Goal: Transaction & Acquisition: Purchase product/service

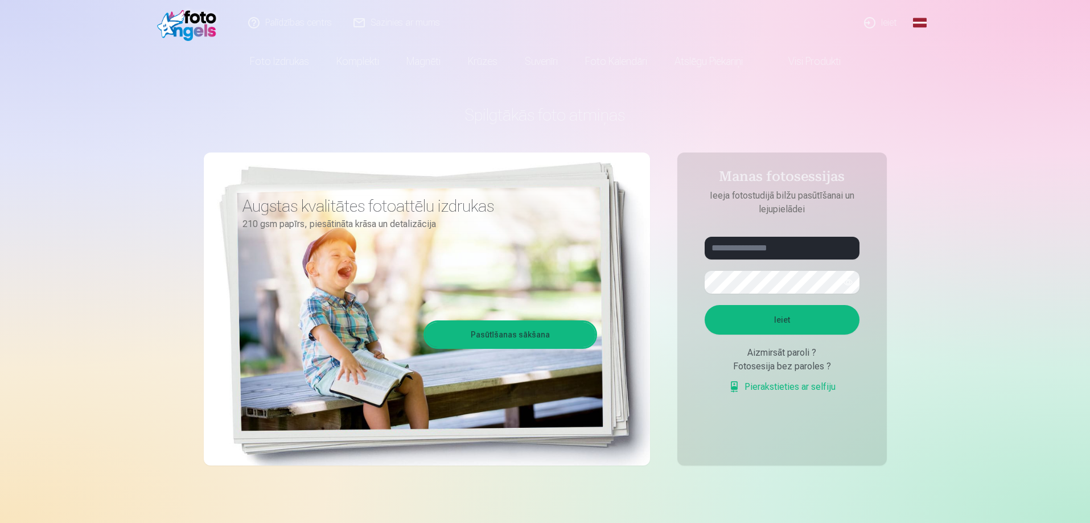
click at [886, 17] on link "Ieiet" at bounding box center [881, 23] width 55 height 46
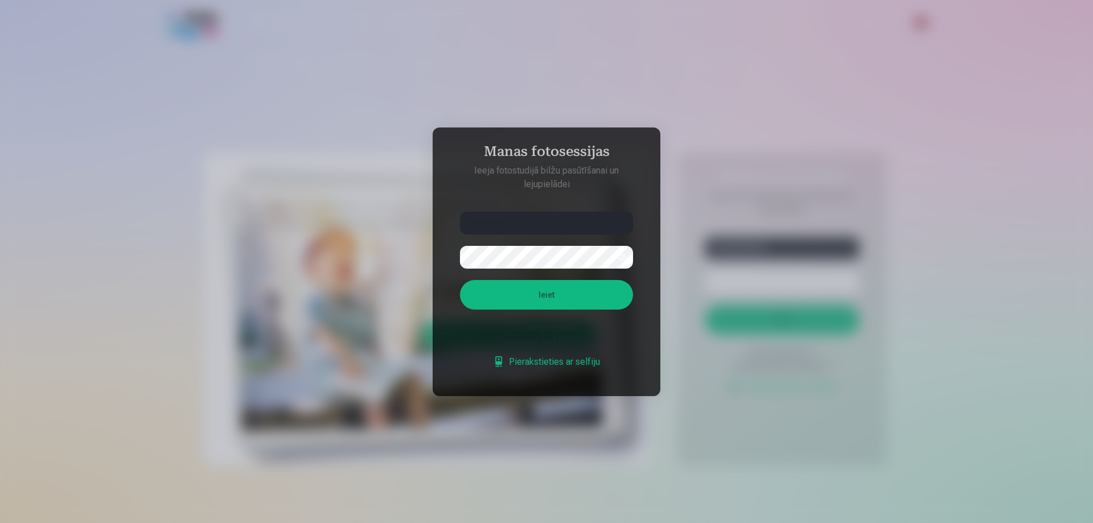
type input "**********"
click at [570, 295] on button "Ieiet" at bounding box center [546, 295] width 173 height 30
click at [577, 310] on button "Ieiet" at bounding box center [546, 295] width 173 height 30
click at [498, 220] on input "**********" at bounding box center [546, 223] width 173 height 23
click at [621, 255] on button "button" at bounding box center [622, 257] width 22 height 22
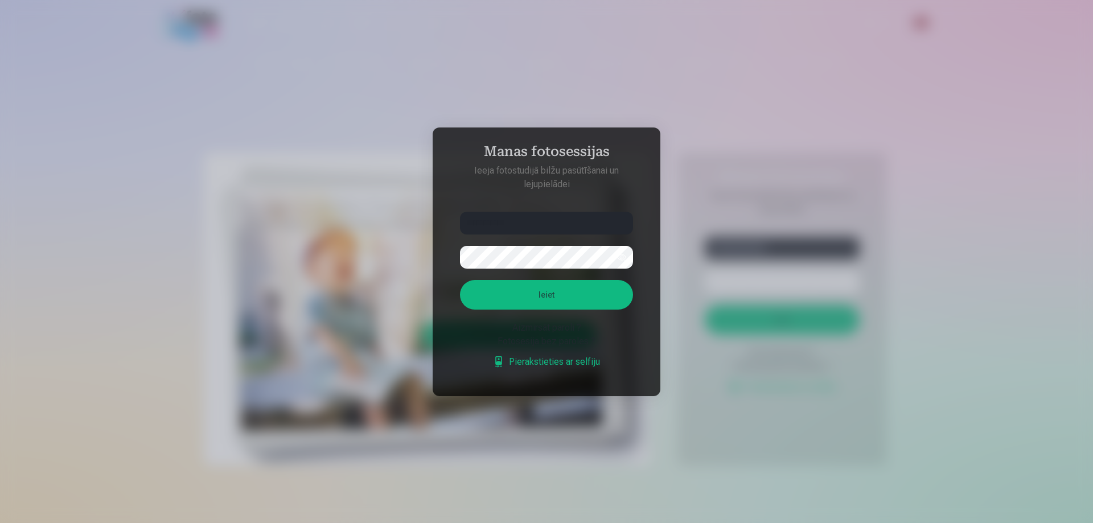
click at [580, 294] on button "Ieiet" at bounding box center [546, 295] width 173 height 30
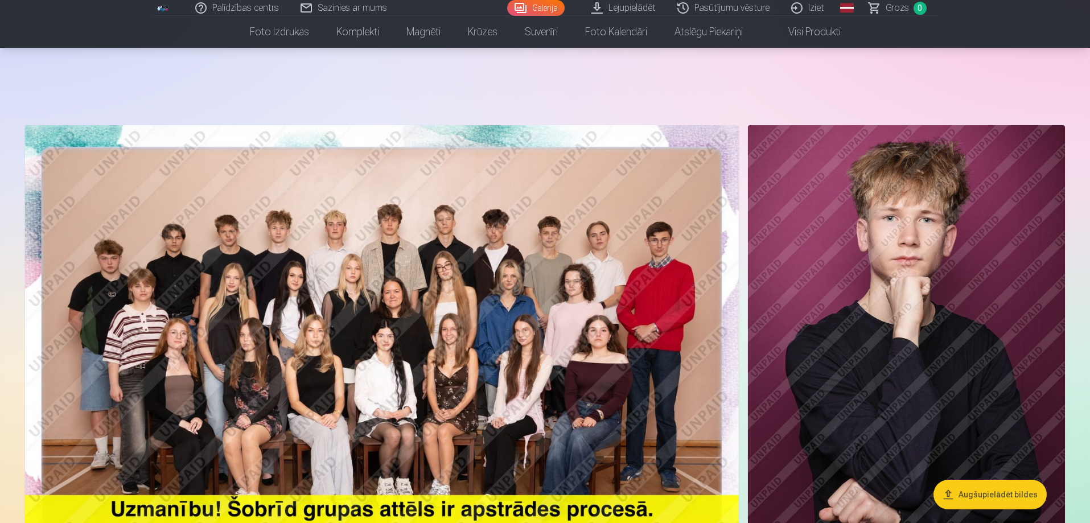
scroll to position [57, 0]
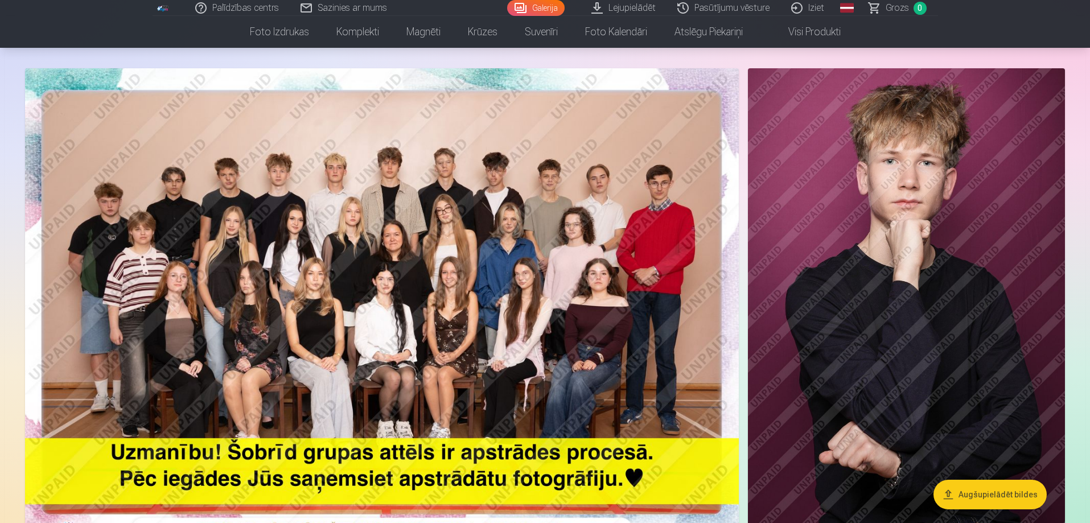
click at [391, 290] on img at bounding box center [382, 306] width 714 height 476
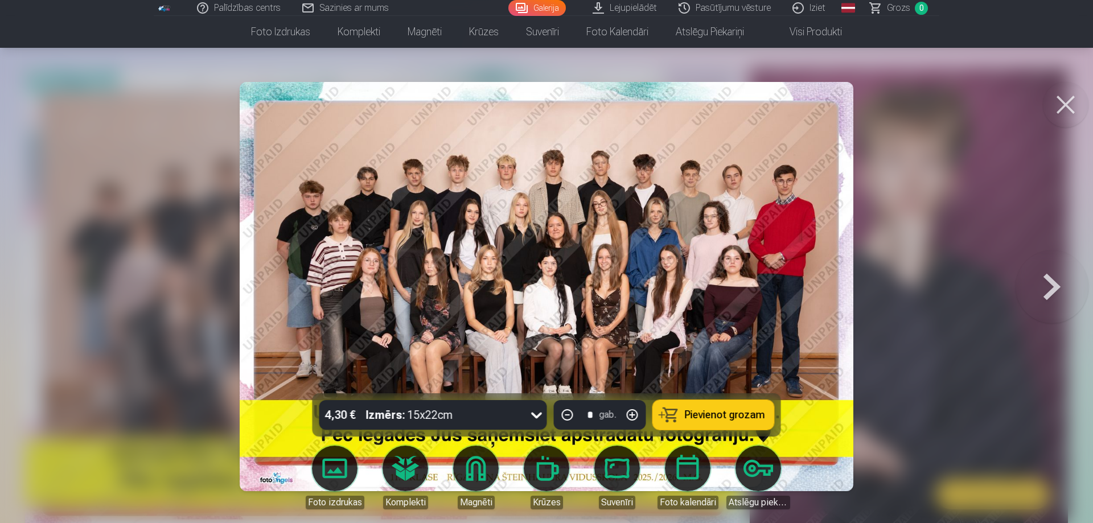
click at [551, 269] on img at bounding box center [547, 286] width 614 height 409
click at [1068, 104] on button at bounding box center [1066, 105] width 46 height 46
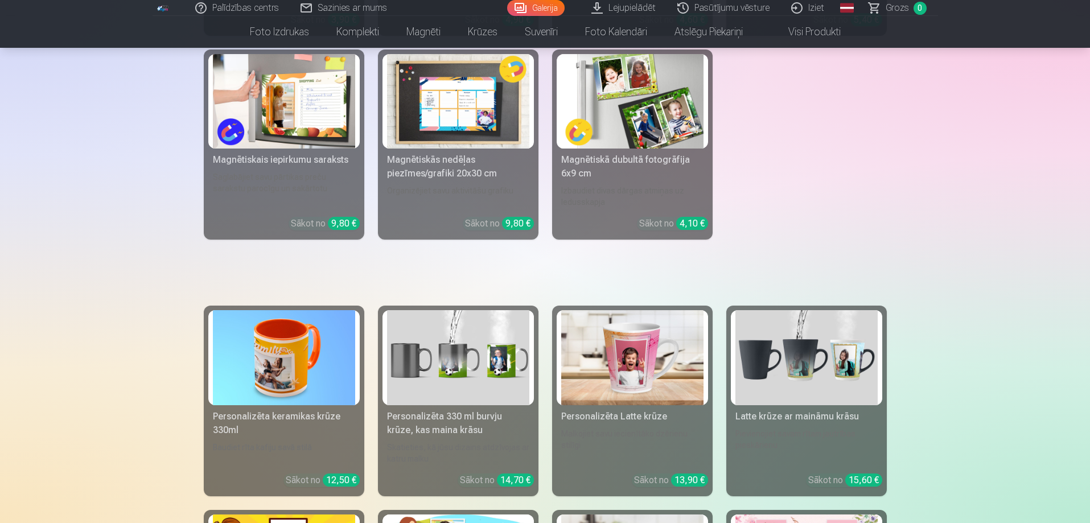
scroll to position [2675, 0]
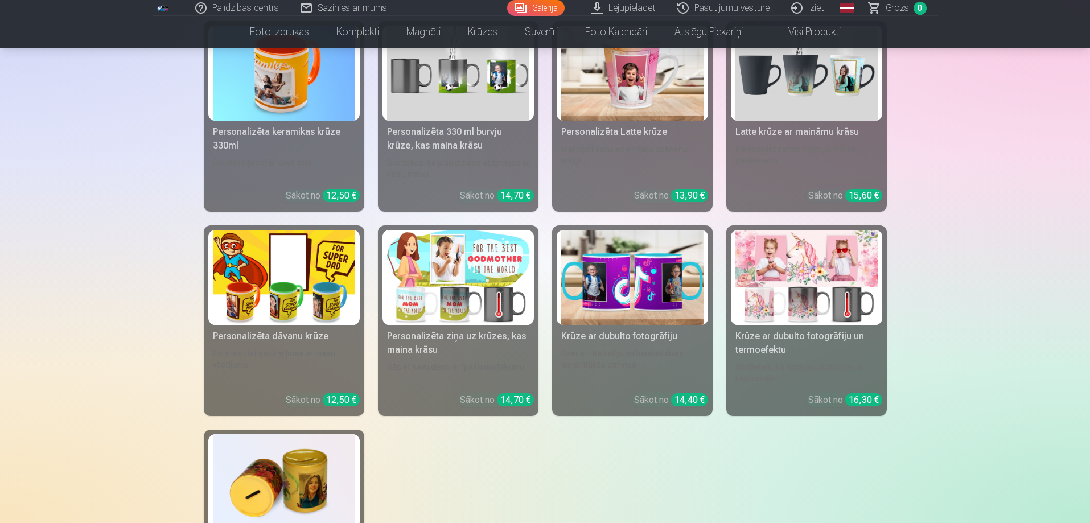
click at [636, 10] on link "Lejupielādēt" at bounding box center [624, 8] width 86 height 16
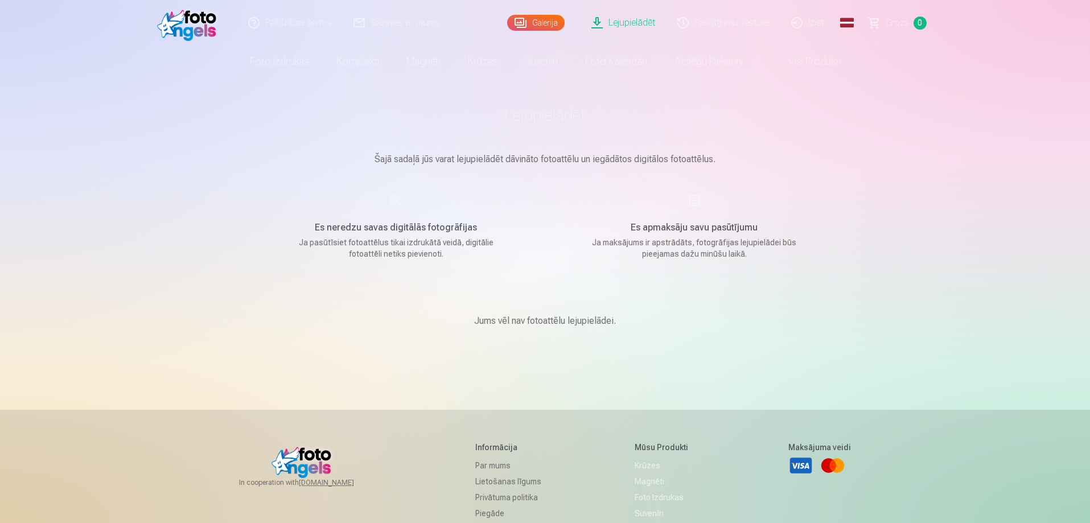
click at [717, 22] on link "Pasūtījumu vēsture" at bounding box center [724, 23] width 114 height 46
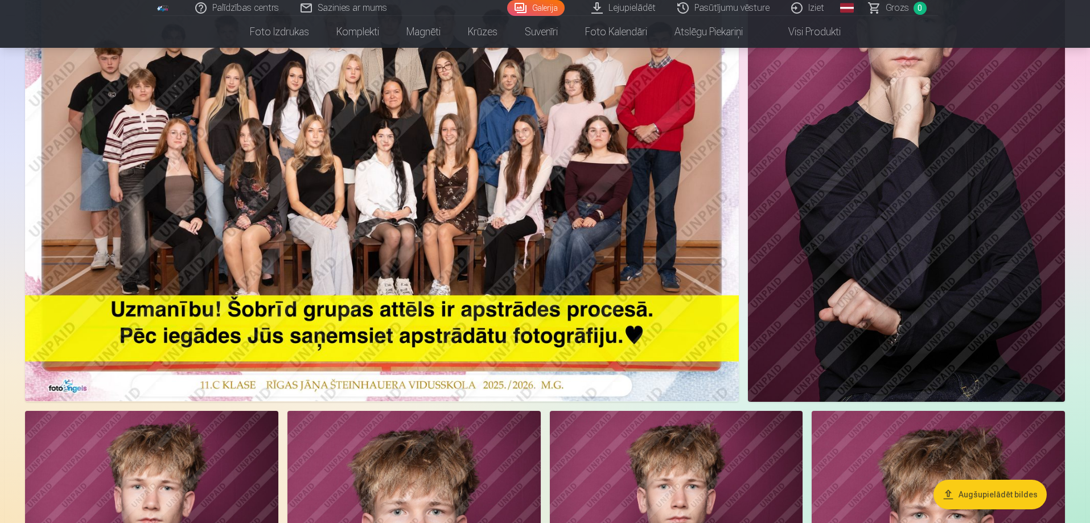
scroll to position [86, 0]
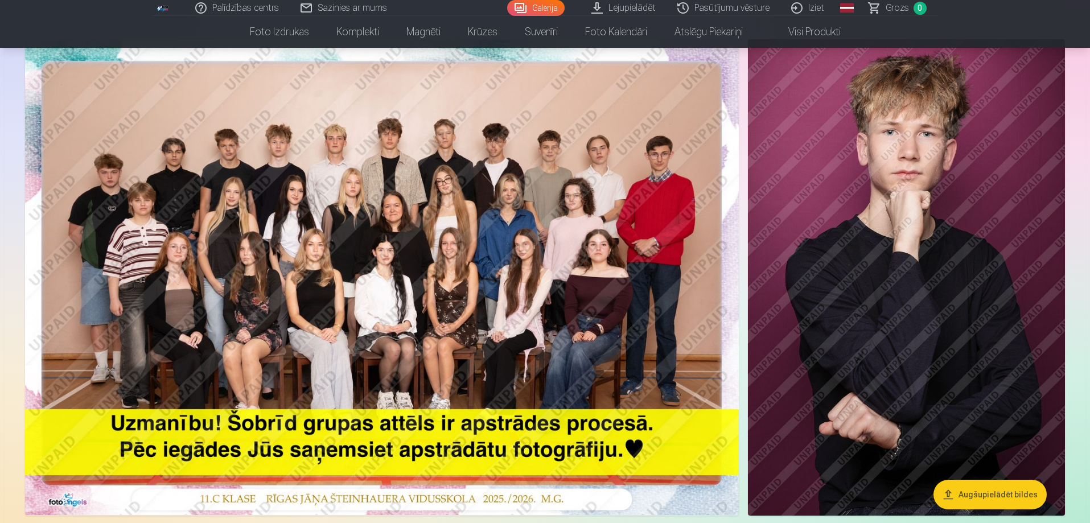
click at [994, 491] on button "Augšupielādēt bildes" at bounding box center [989, 495] width 113 height 30
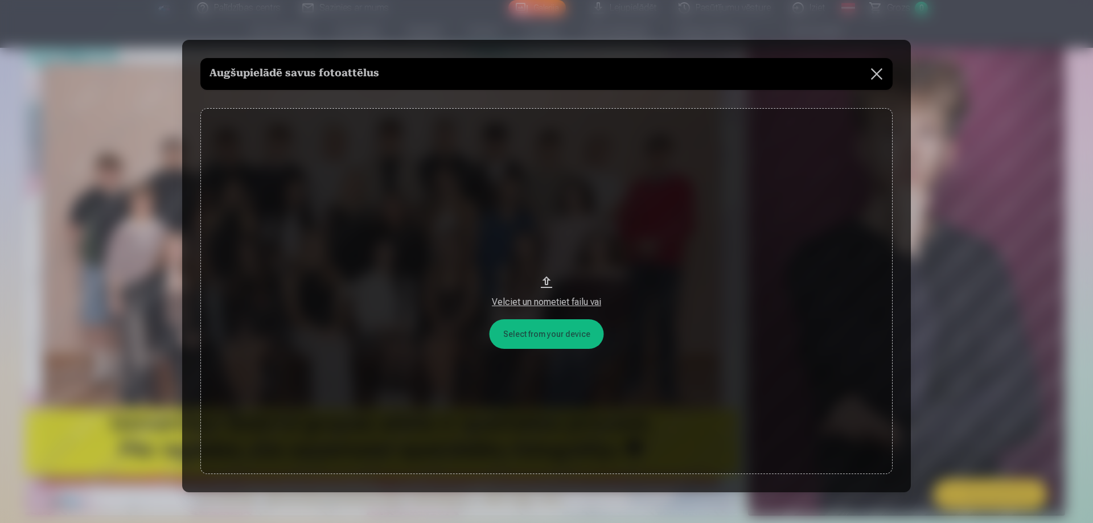
click at [874, 74] on button at bounding box center [877, 74] width 32 height 32
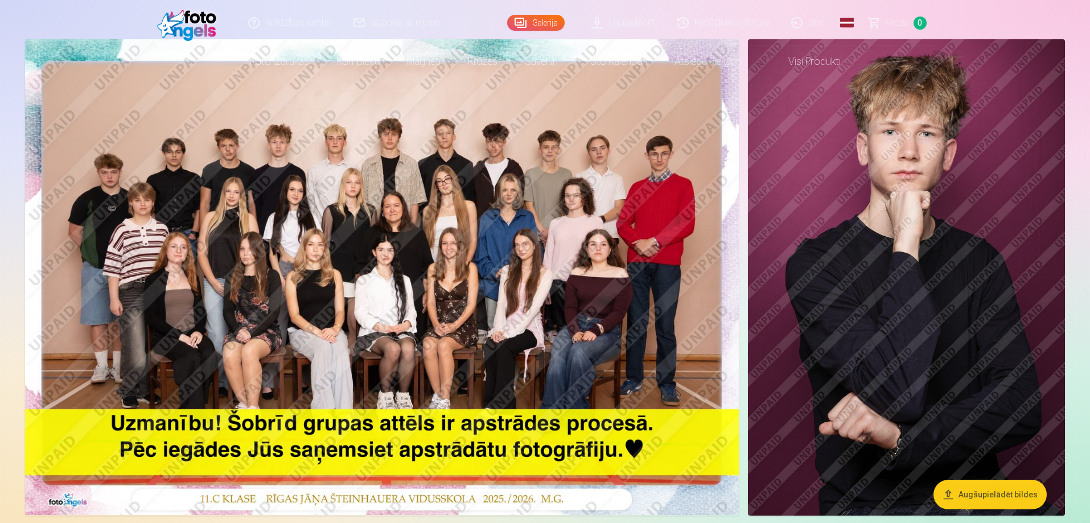
scroll to position [0, 0]
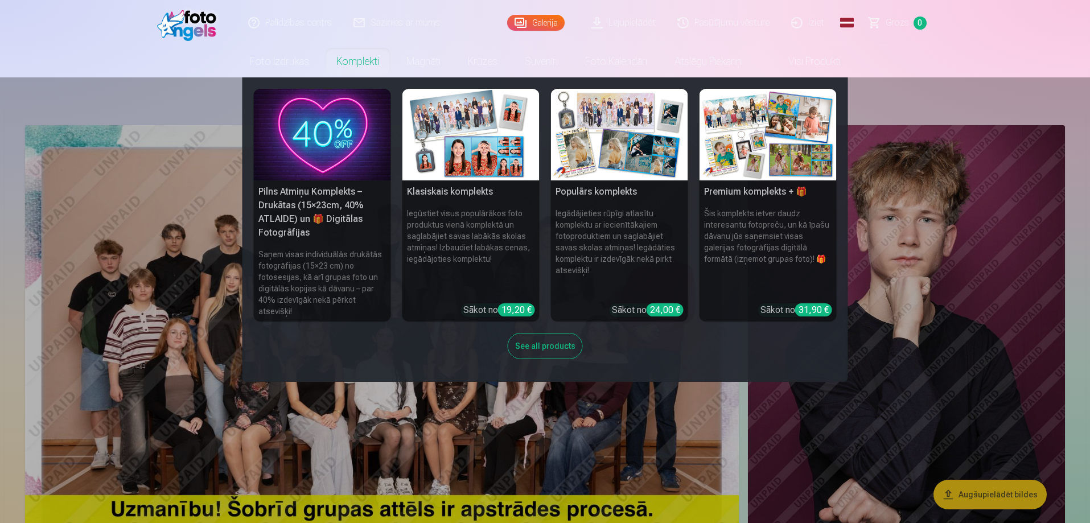
click at [292, 205] on h5 "Pilns Atmiņu Komplekts – Drukātas (15×23cm, 40% ATLAIDE) un 🎁 Digitālas Fotogrā…" at bounding box center [322, 212] width 137 height 64
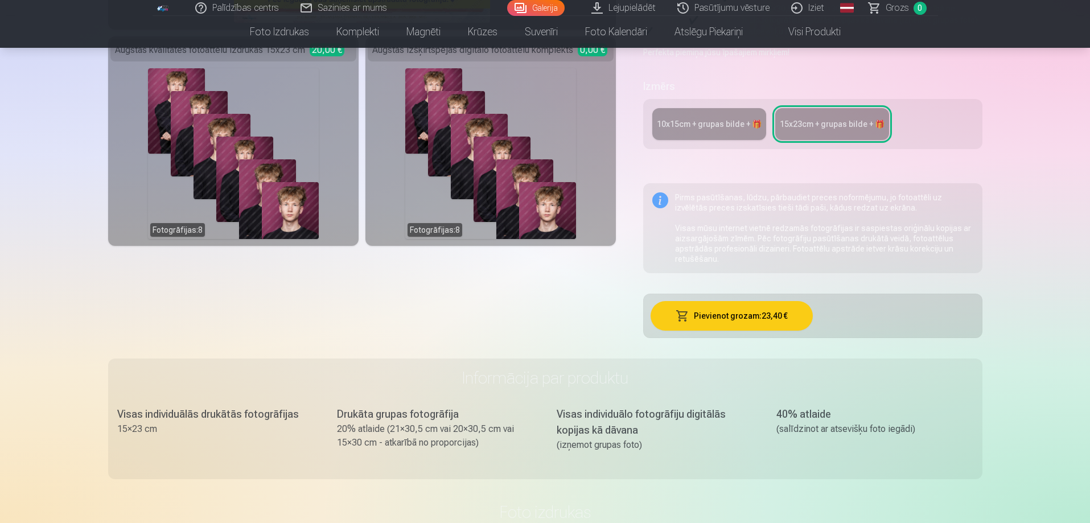
scroll to position [171, 0]
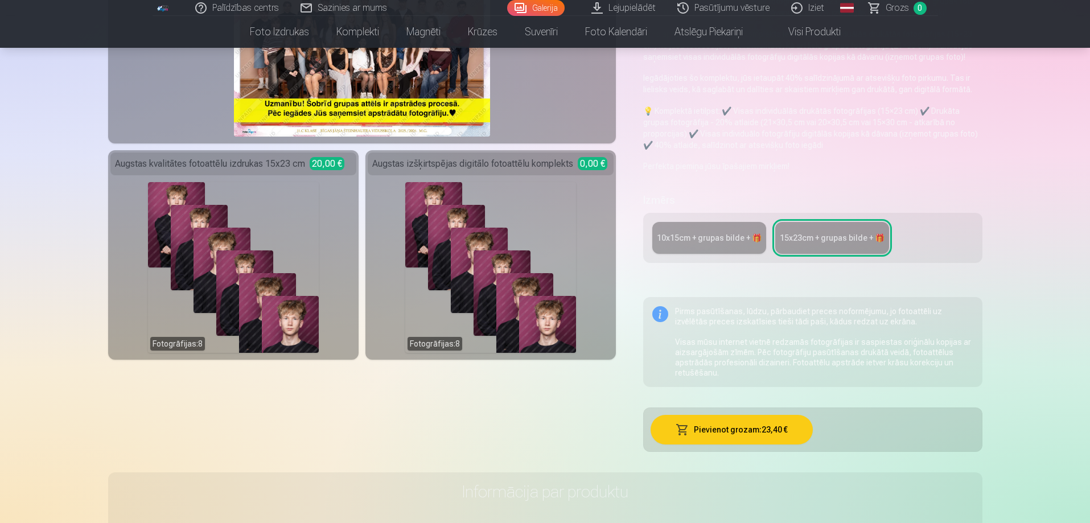
click at [694, 238] on div "10x15сm + grupas bilde + 🎁" at bounding box center [709, 237] width 105 height 11
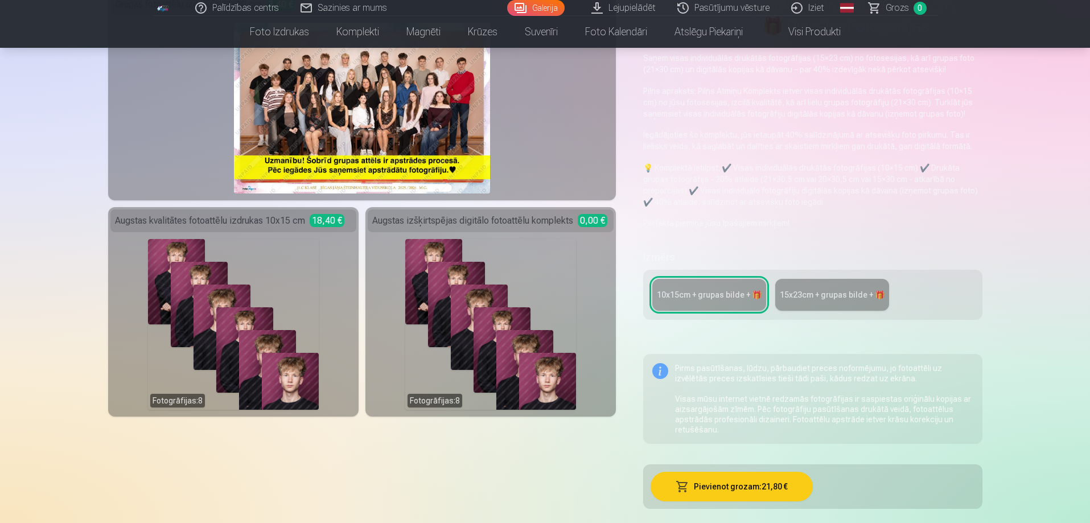
scroll to position [57, 0]
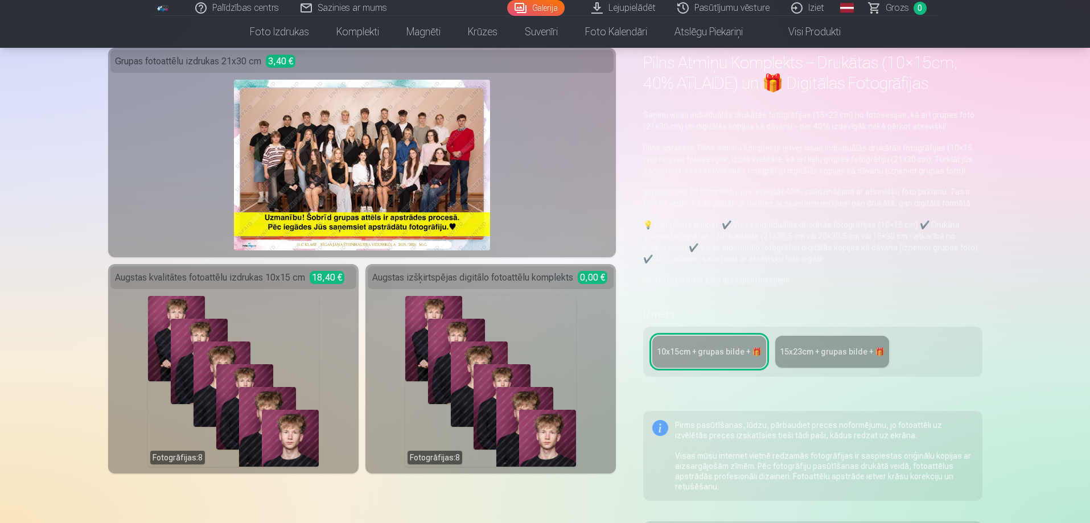
click at [835, 351] on div "15x23сm + grupas bilde + 🎁" at bounding box center [832, 351] width 105 height 11
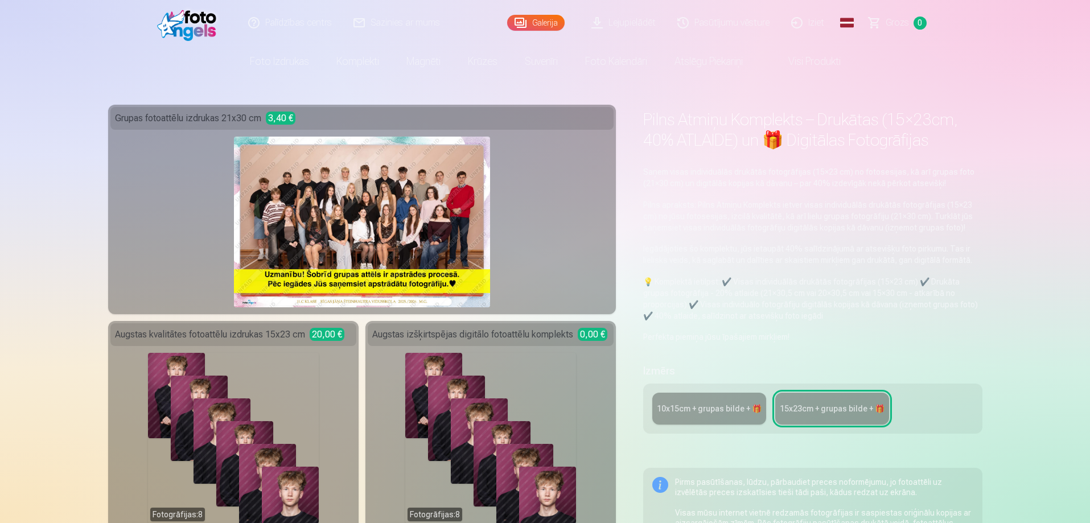
click at [712, 413] on div "10x15сm + grupas bilde + 🎁" at bounding box center [709, 408] width 105 height 11
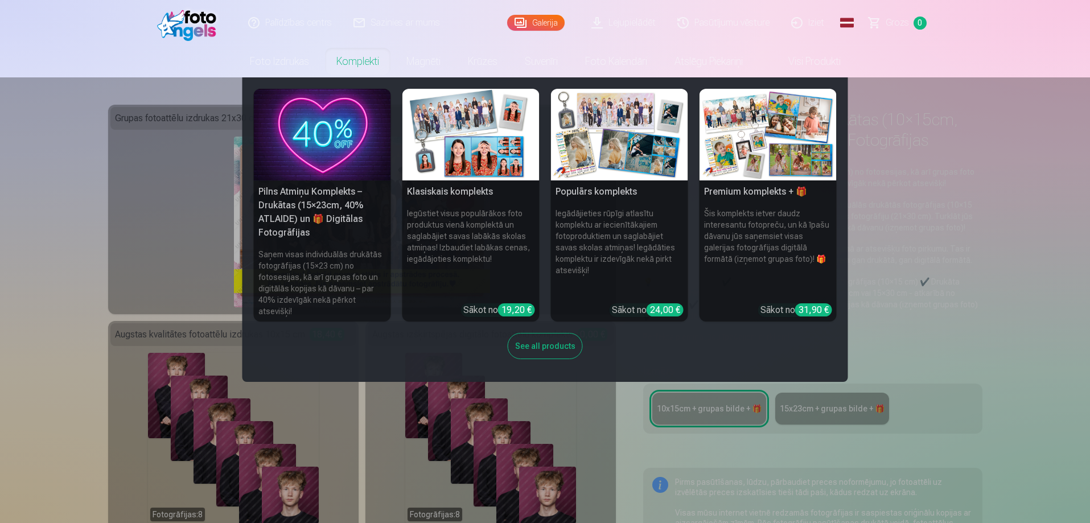
click at [621, 143] on img at bounding box center [619, 135] width 137 height 92
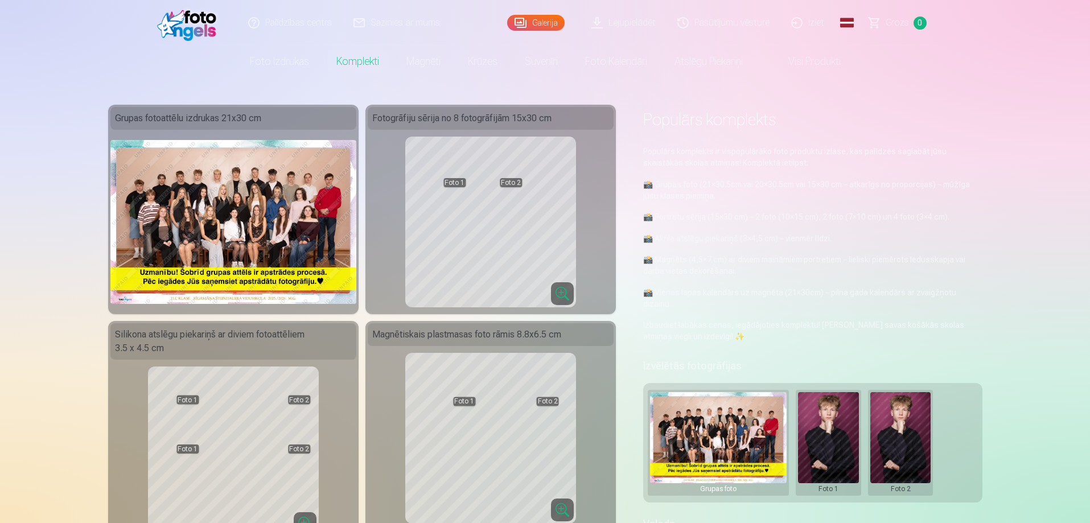
click at [810, 61] on link "Visi produkti" at bounding box center [805, 62] width 98 height 32
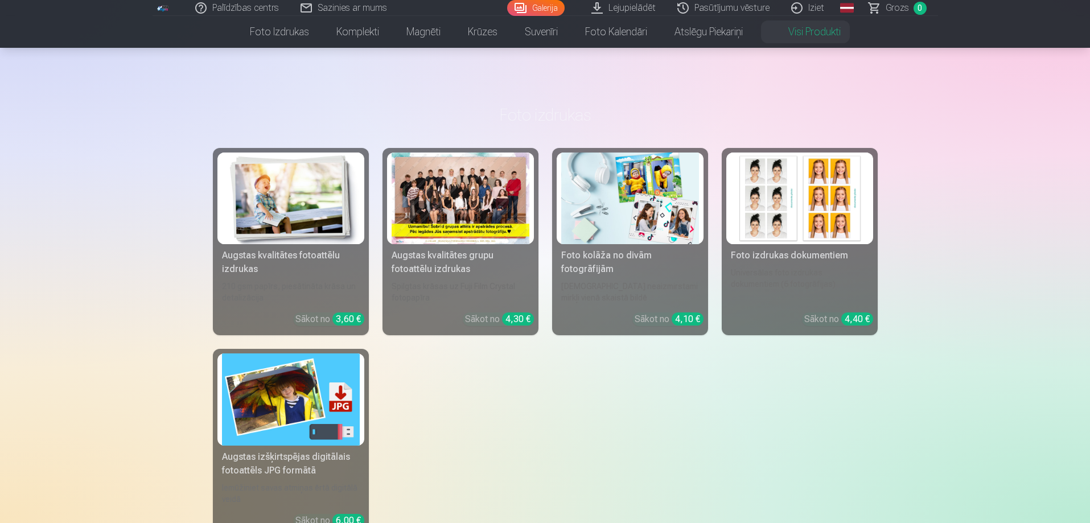
scroll to position [57, 0]
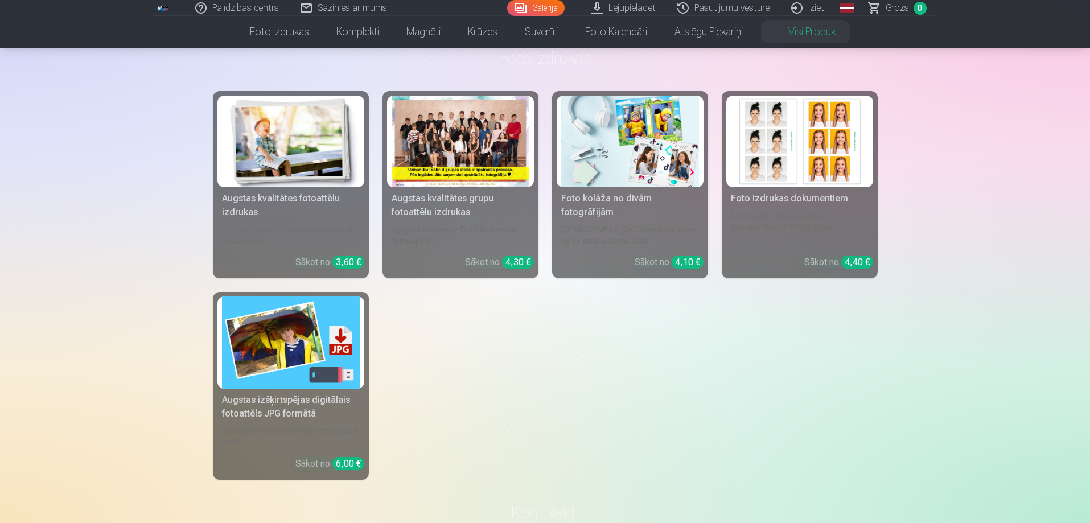
click at [299, 403] on div "Augstas izšķirtspējas digitālais fotoattēls JPG formātā" at bounding box center [290, 406] width 147 height 27
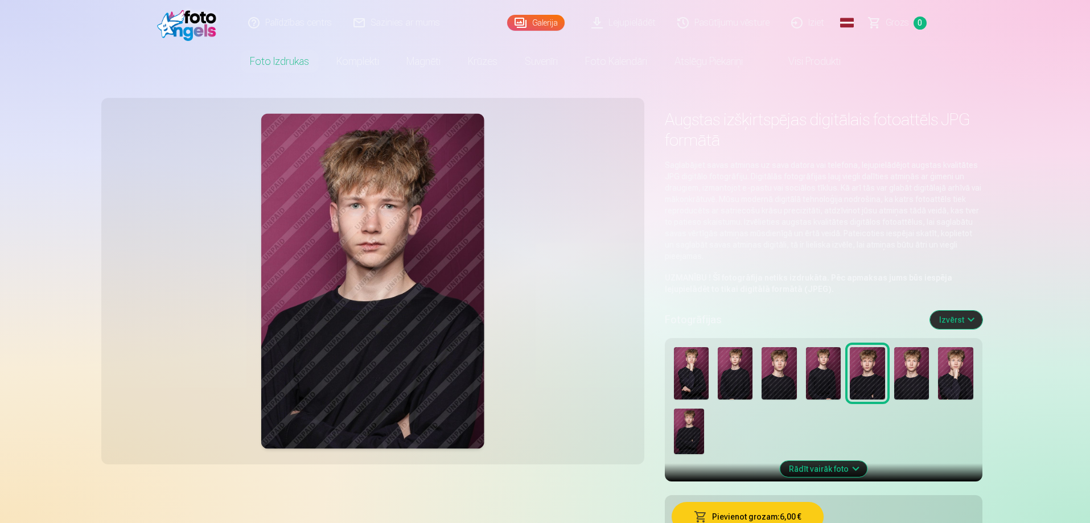
click at [689, 370] on img at bounding box center [691, 373] width 35 height 52
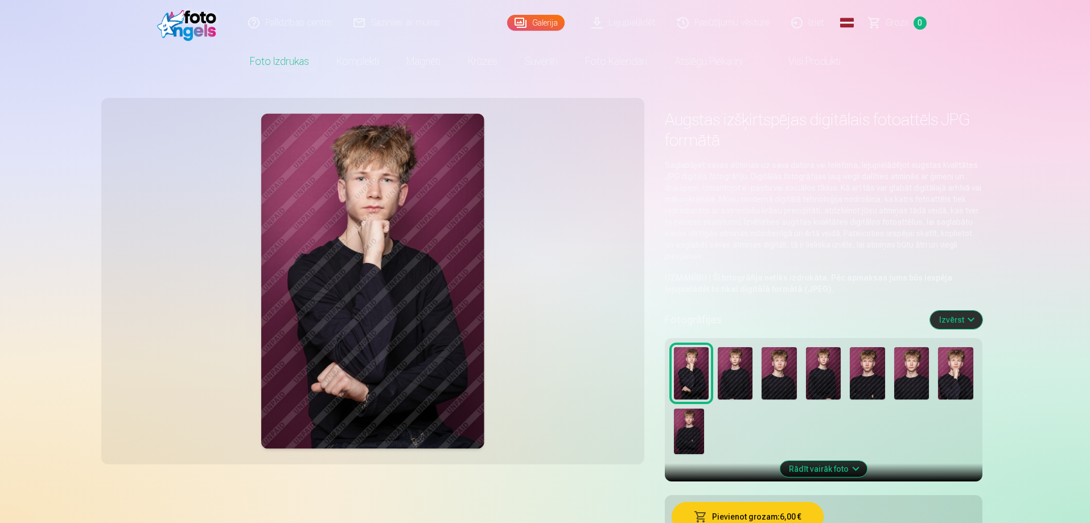
click at [735, 369] on img at bounding box center [735, 373] width 35 height 52
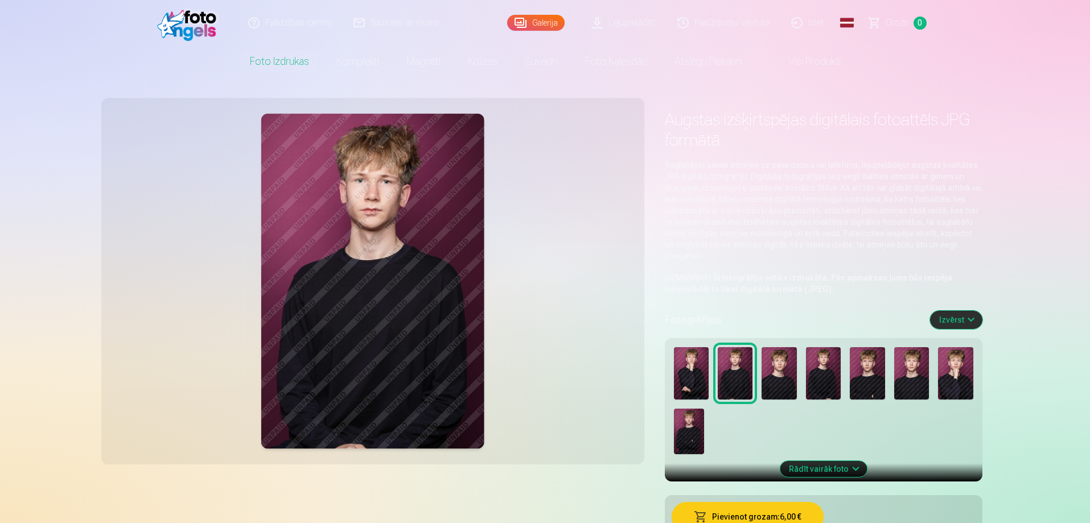
click at [778, 367] on img at bounding box center [778, 373] width 35 height 52
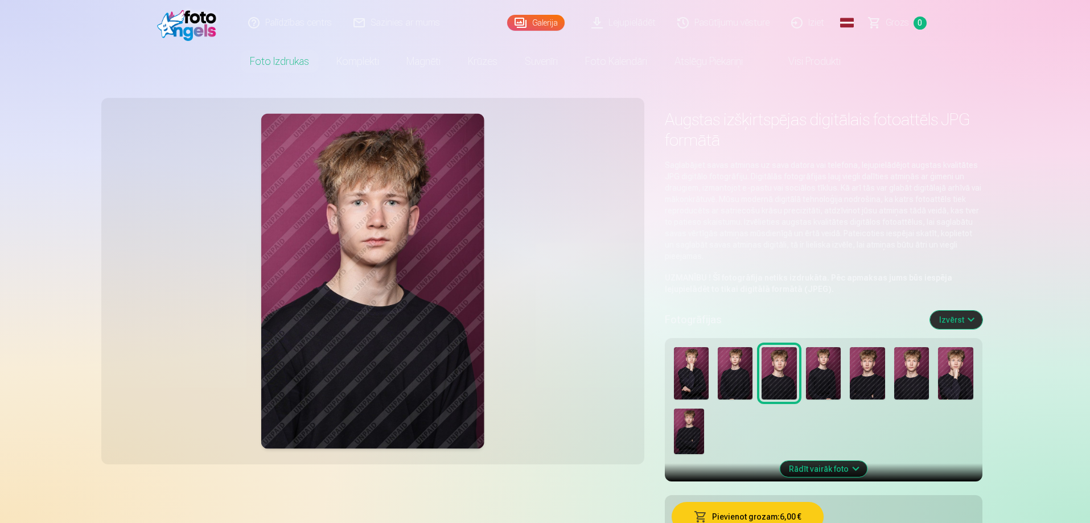
click at [813, 367] on img at bounding box center [823, 373] width 35 height 52
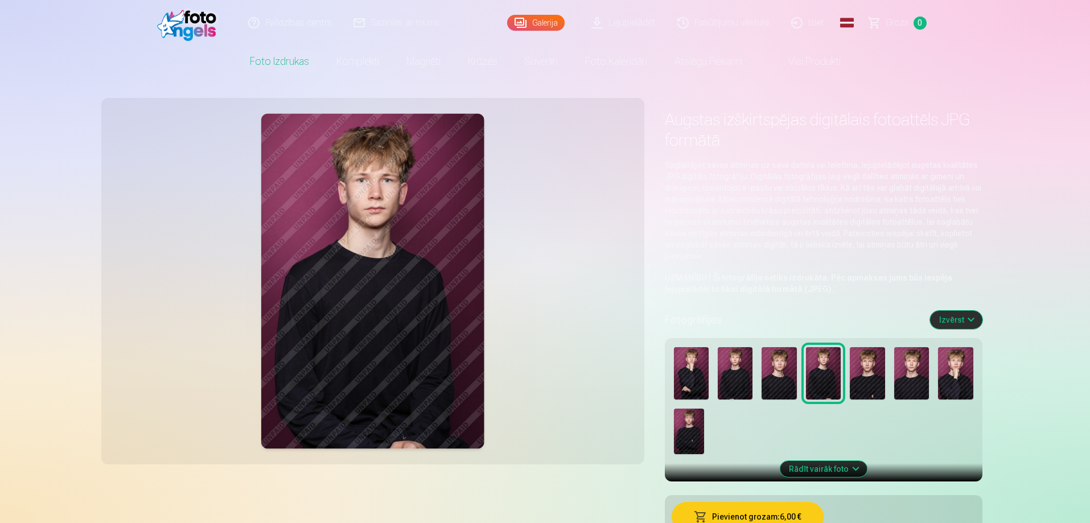
click at [863, 367] on img at bounding box center [867, 373] width 35 height 52
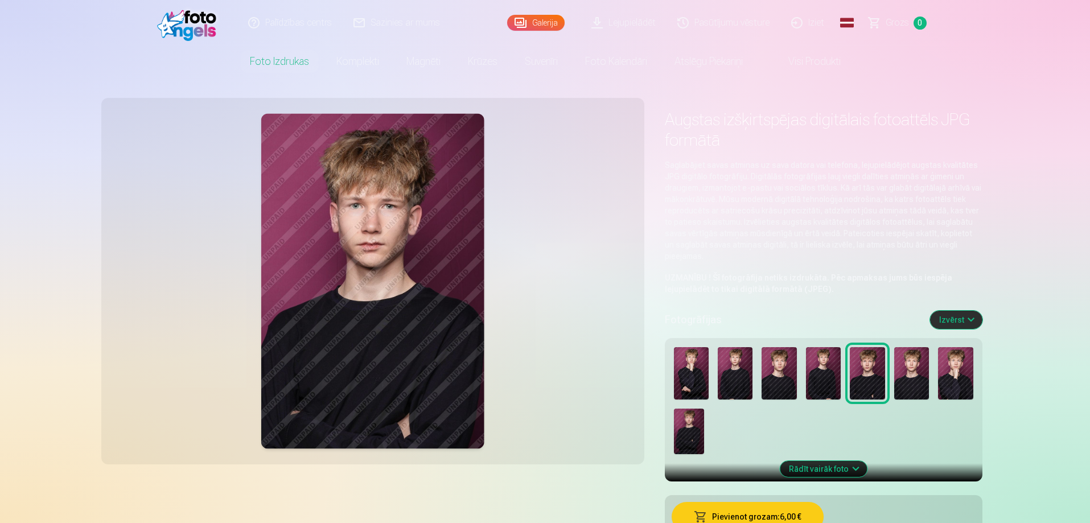
click at [911, 377] on img at bounding box center [911, 373] width 35 height 52
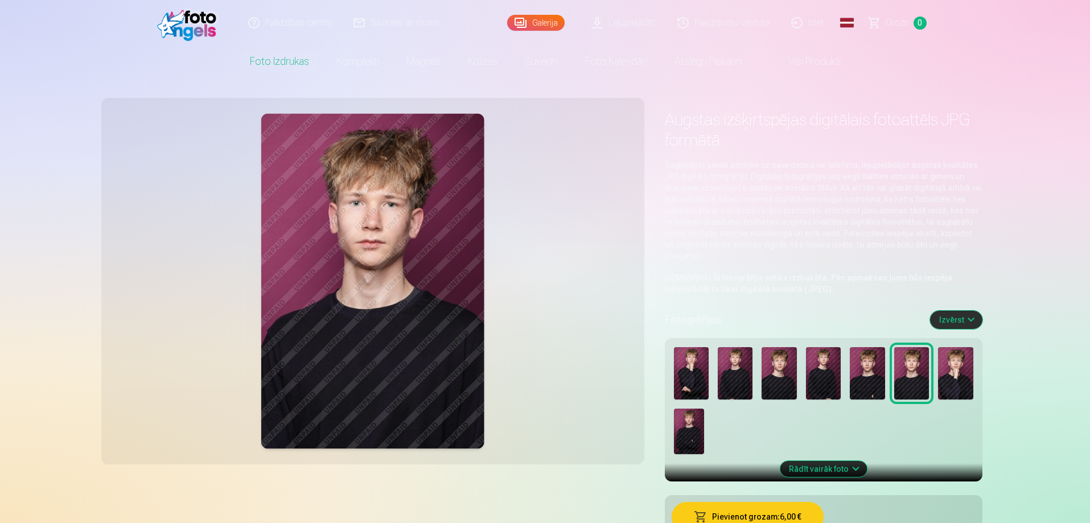
click at [871, 368] on img at bounding box center [867, 373] width 35 height 52
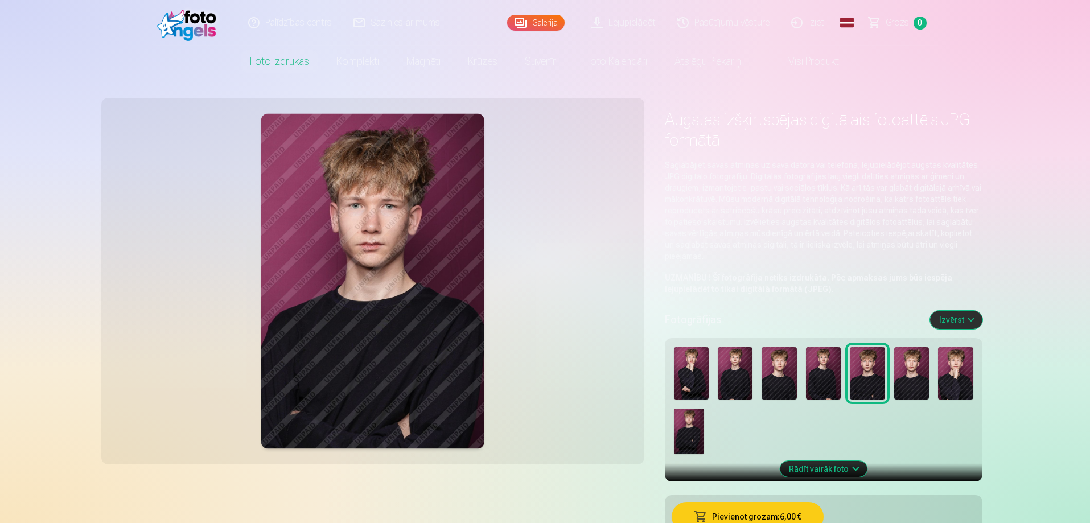
click at [971, 372] on img at bounding box center [955, 373] width 35 height 52
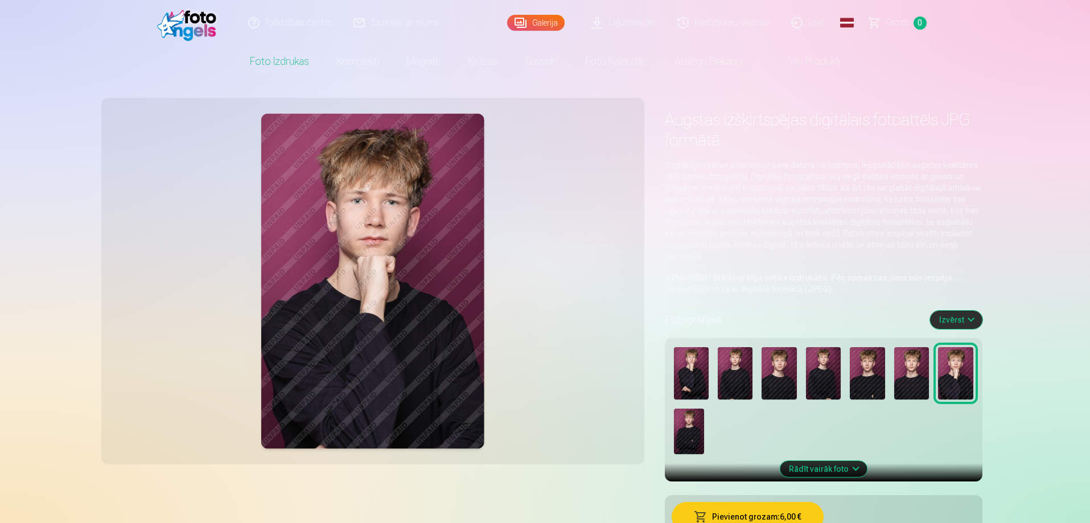
click at [685, 427] on img at bounding box center [689, 432] width 30 height 46
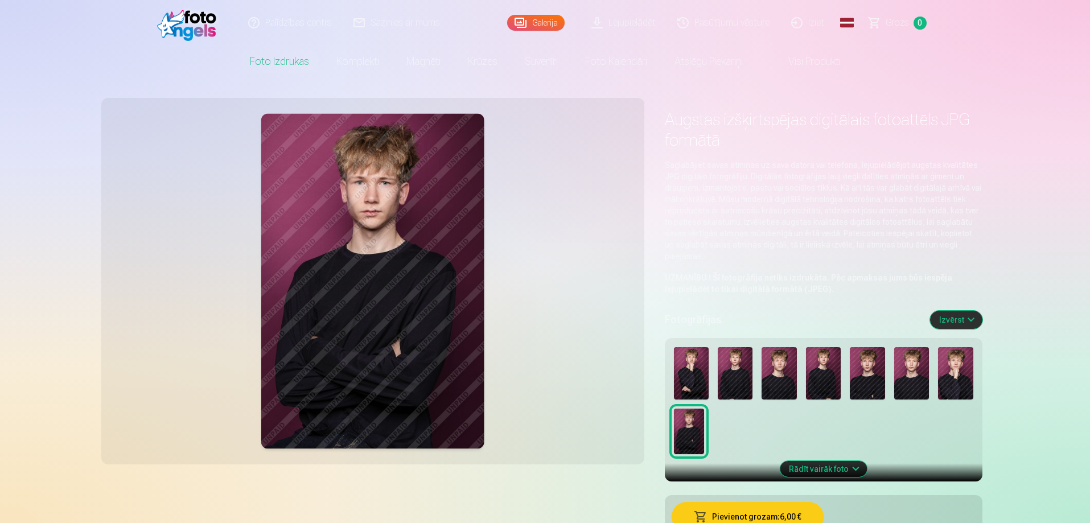
click at [866, 374] on img at bounding box center [867, 373] width 35 height 52
